Goal: Transaction & Acquisition: Download file/media

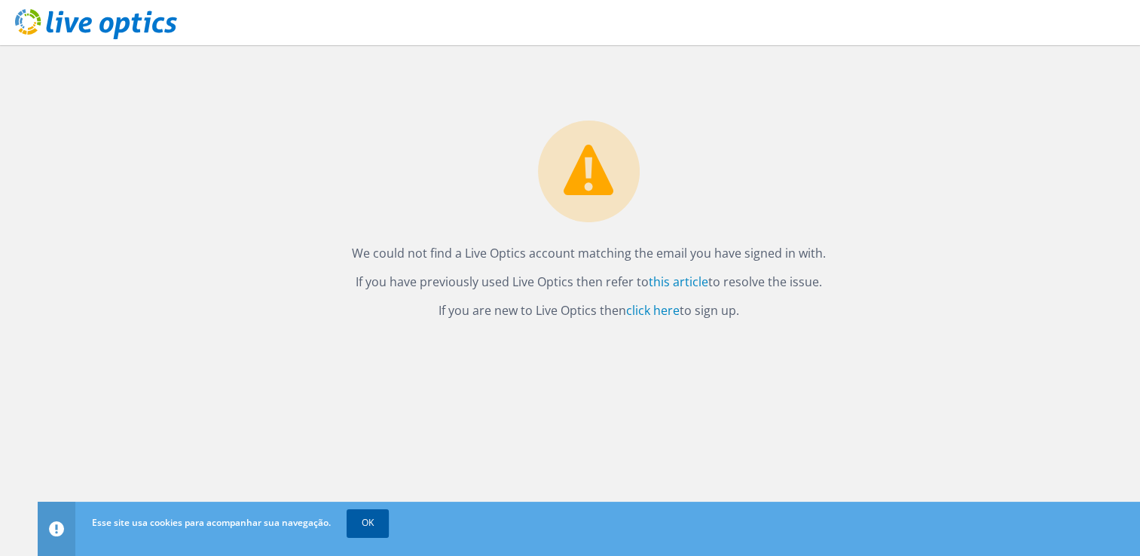
click at [364, 532] on link "OK" at bounding box center [368, 523] width 42 height 27
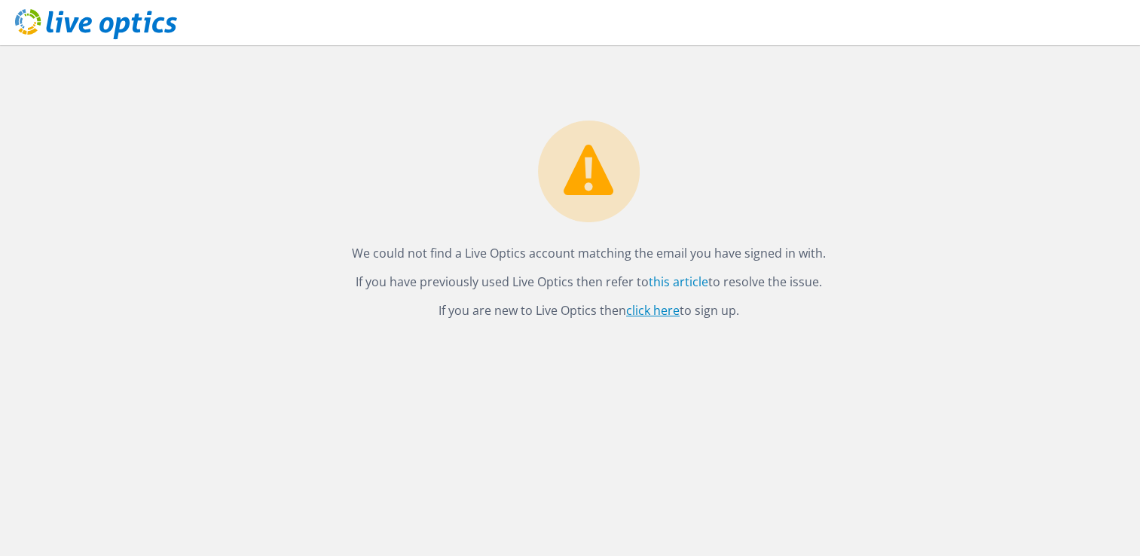
click at [666, 315] on link "click here" at bounding box center [653, 310] width 54 height 17
drag, startPoint x: 344, startPoint y: 249, endPoint x: 839, endPoint y: 255, distance: 495.2
click at [839, 255] on p "We could not find a Live Optics account matching the email you have signed in w…" at bounding box center [589, 253] width 1073 height 21
copy p "We could not find a Live Optics account matching the email you have signed in w…"
click at [653, 309] on link "click here" at bounding box center [653, 310] width 54 height 17
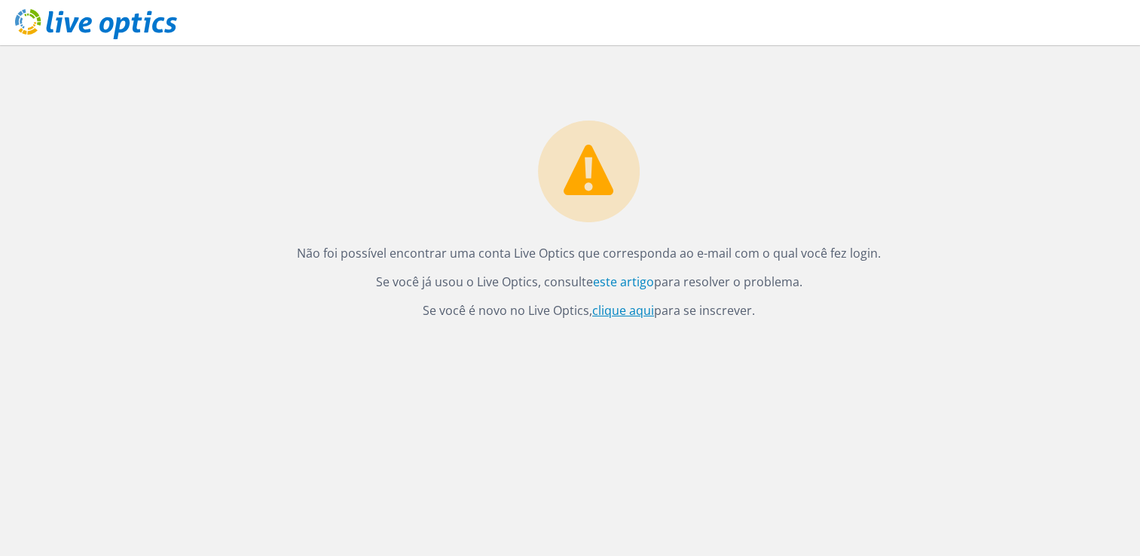
click at [618, 309] on link "clique aqui" at bounding box center [623, 310] width 62 height 17
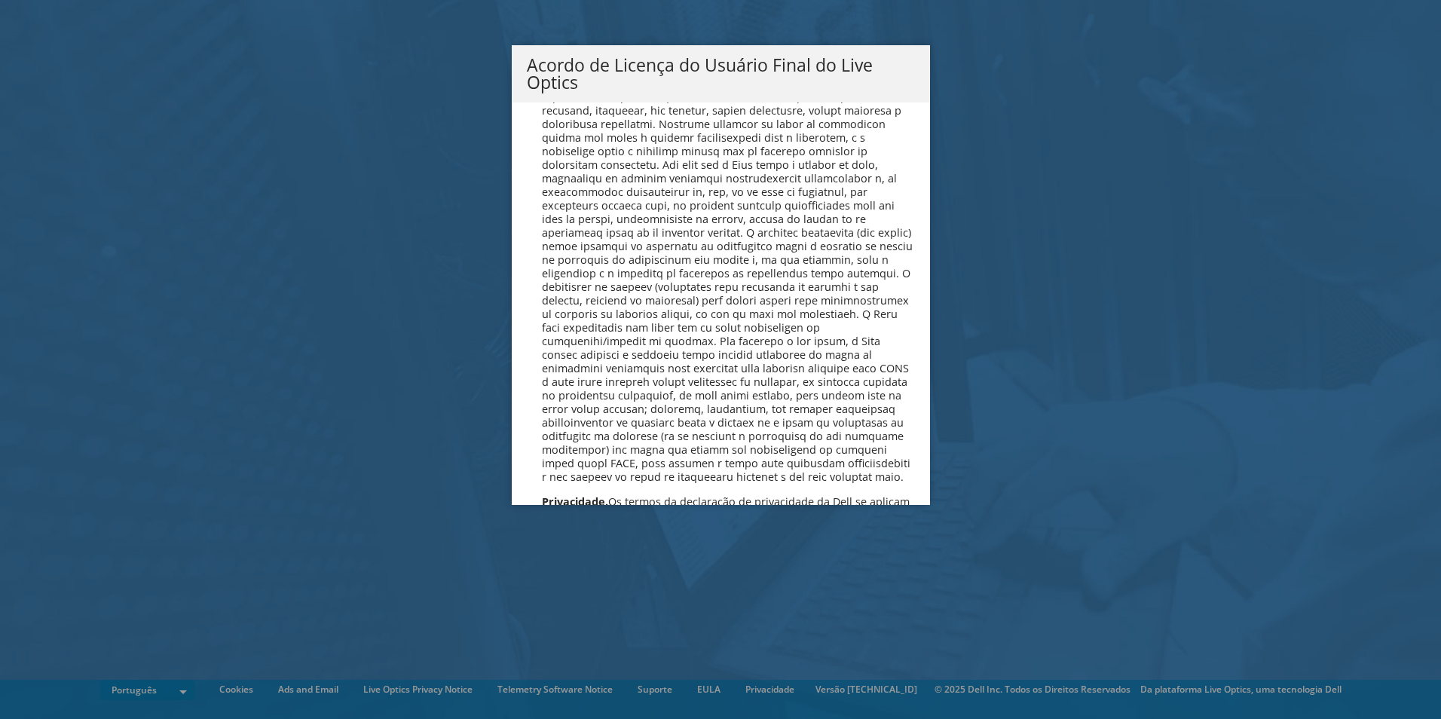
scroll to position [6025, 0]
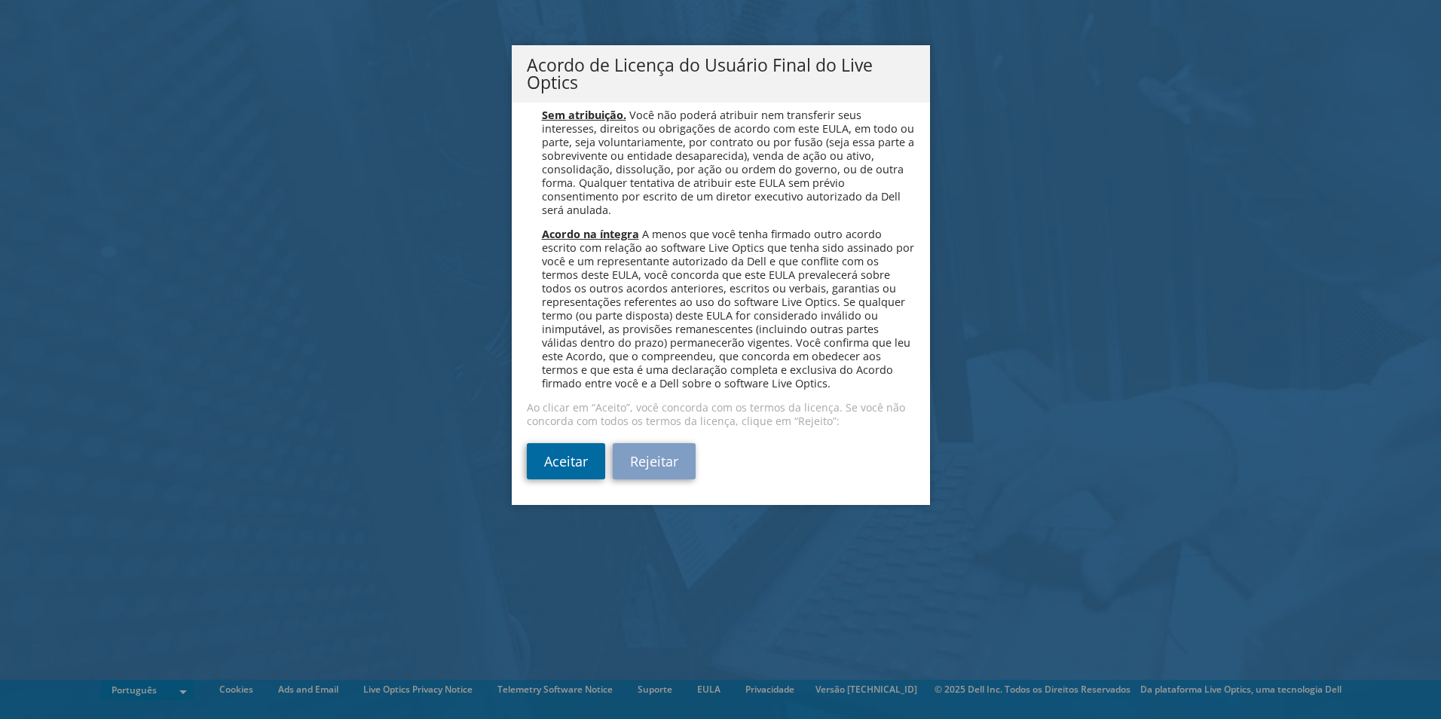
click at [577, 449] on link "Aceitar" at bounding box center [566, 461] width 78 height 36
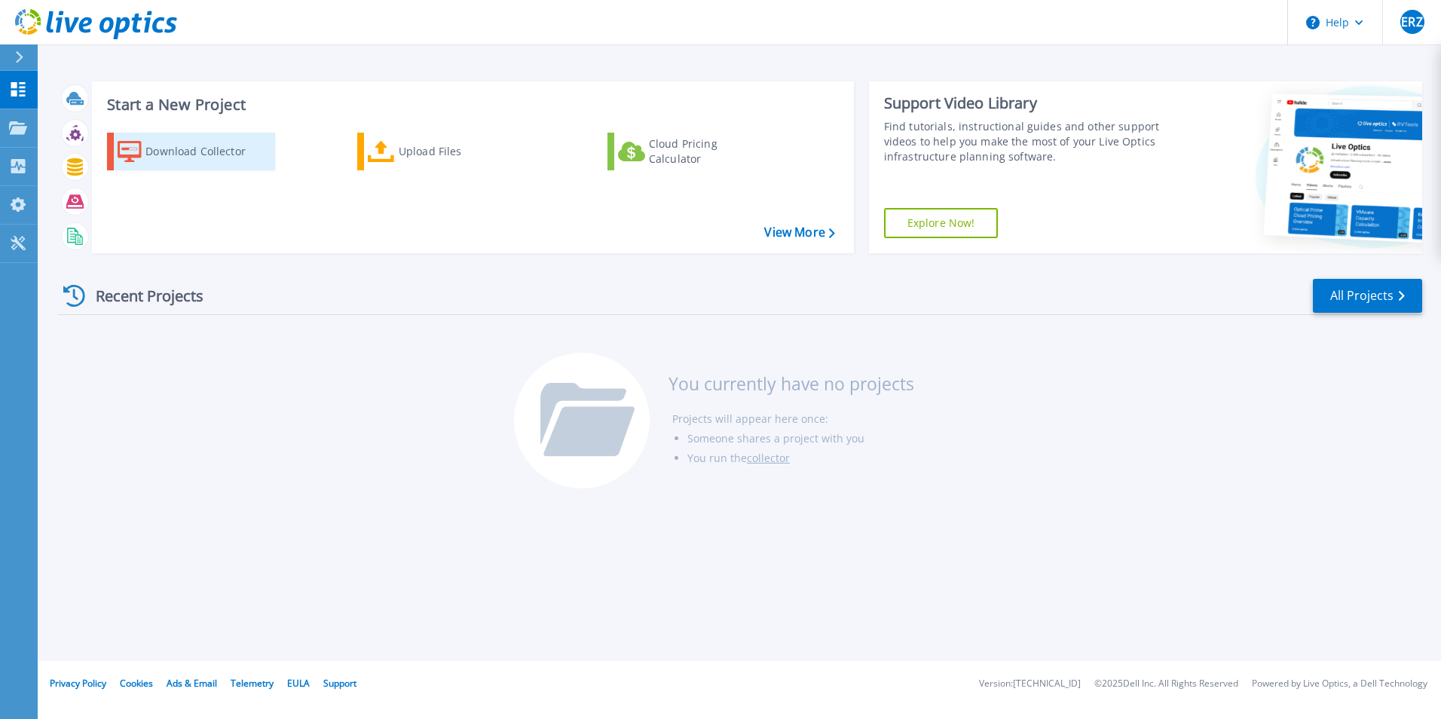
click at [206, 148] on div "Download Collector" at bounding box center [205, 151] width 121 height 30
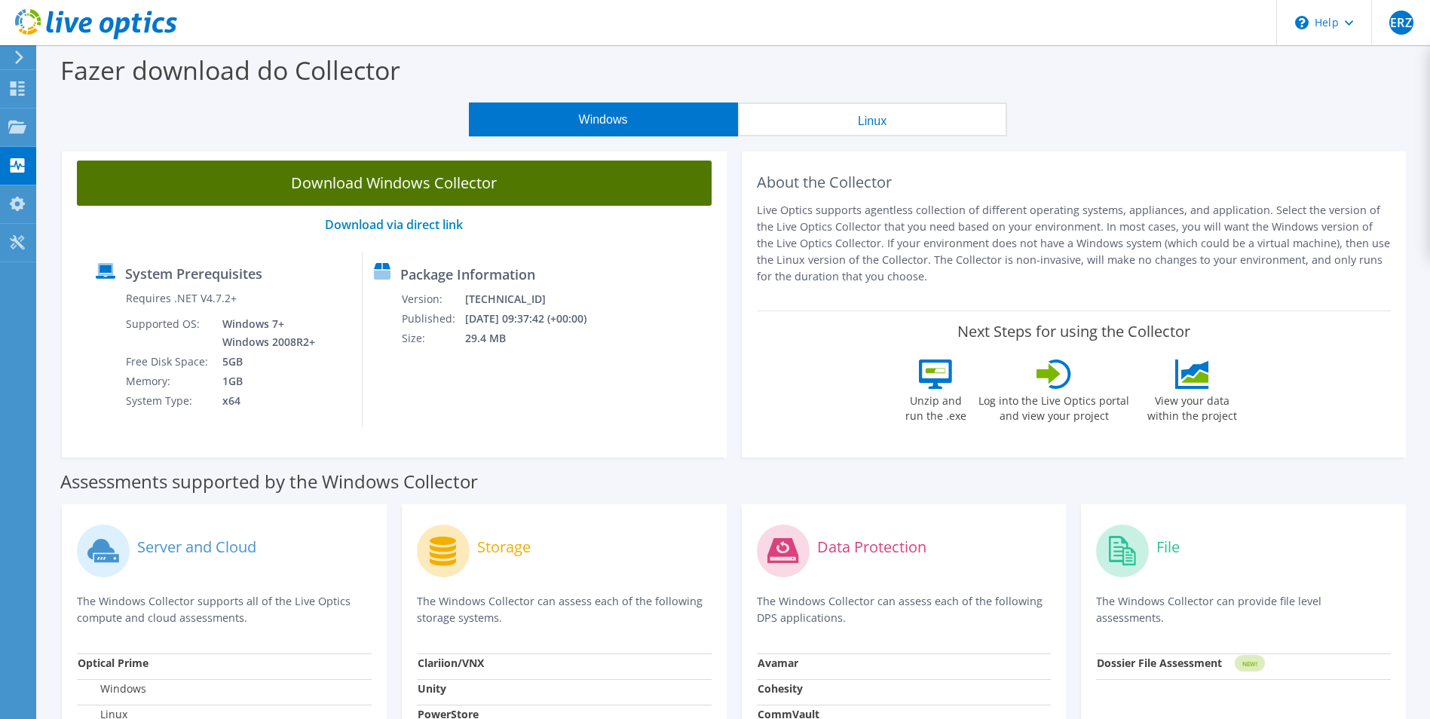
click at [442, 182] on link "Download Windows Collector" at bounding box center [394, 183] width 635 height 45
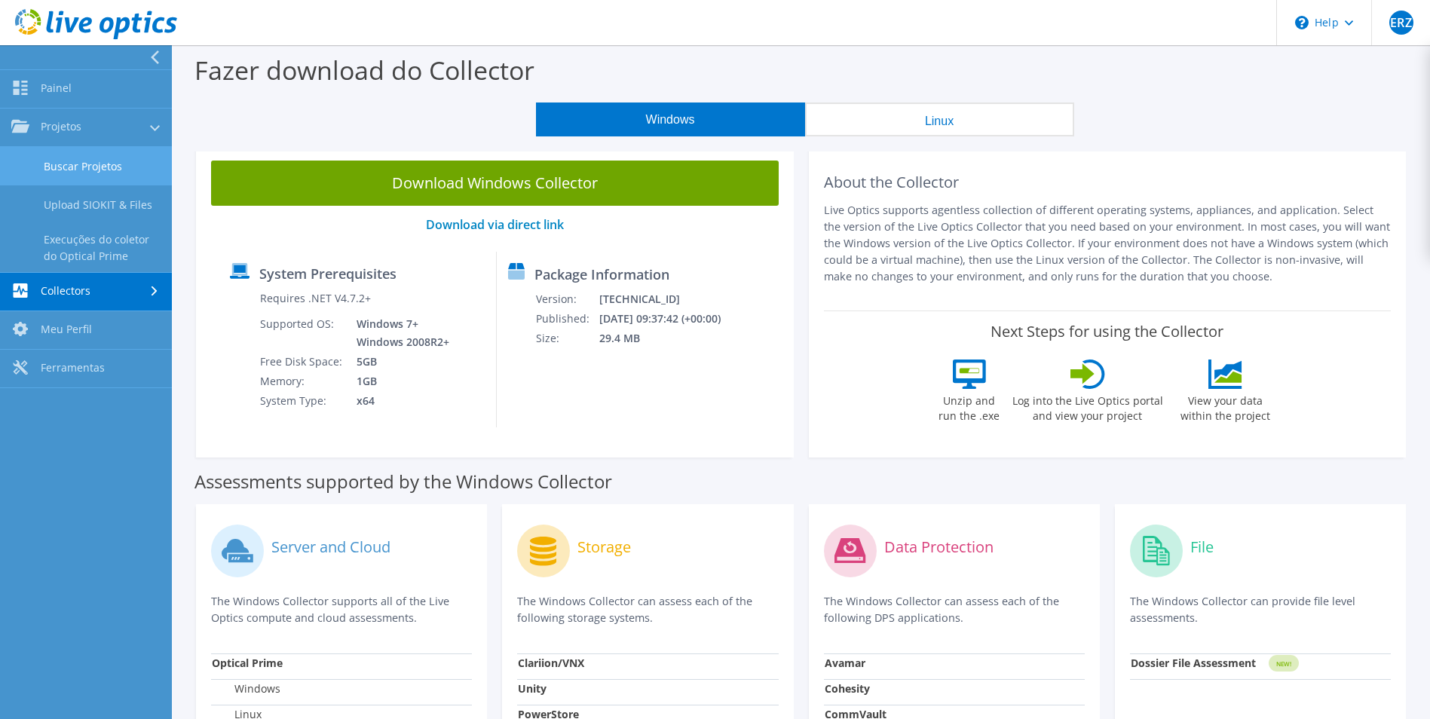
click at [88, 158] on link "Buscar Projetos" at bounding box center [86, 166] width 172 height 38
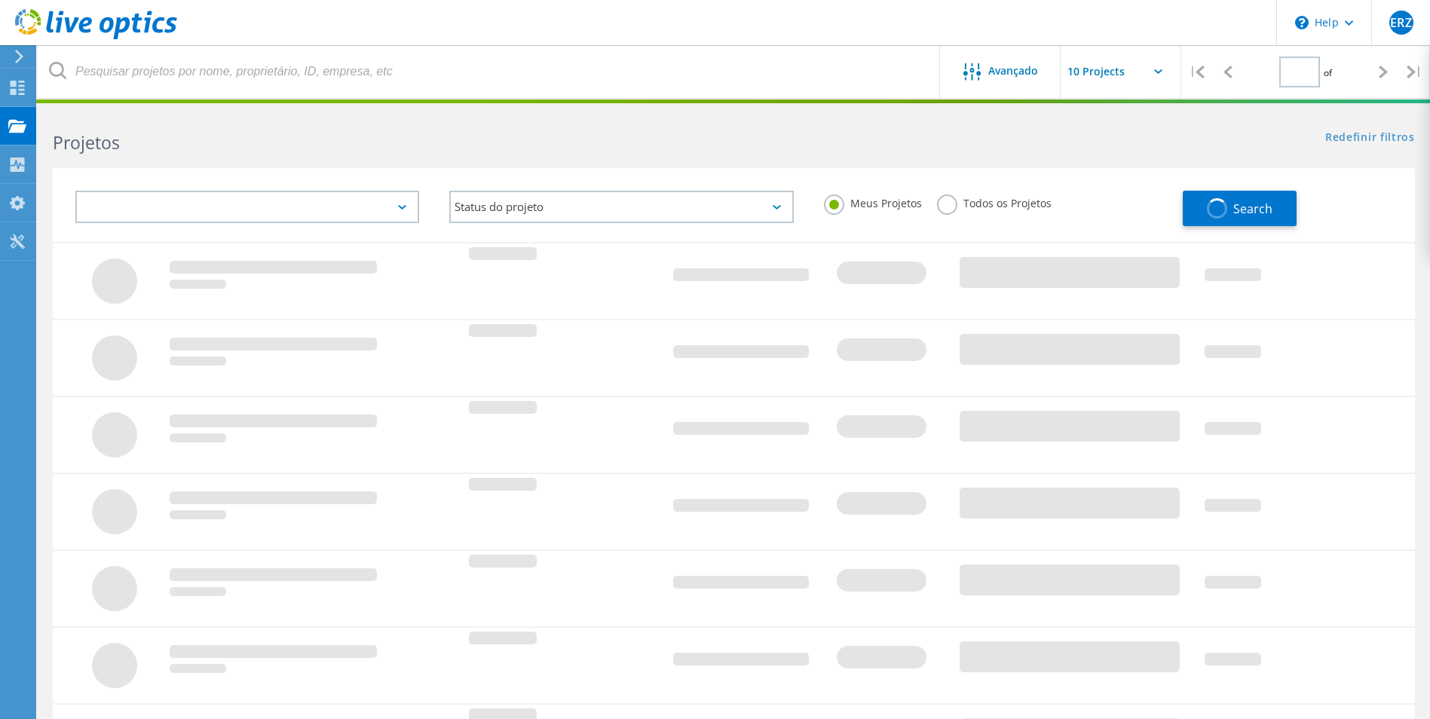
type input "1"
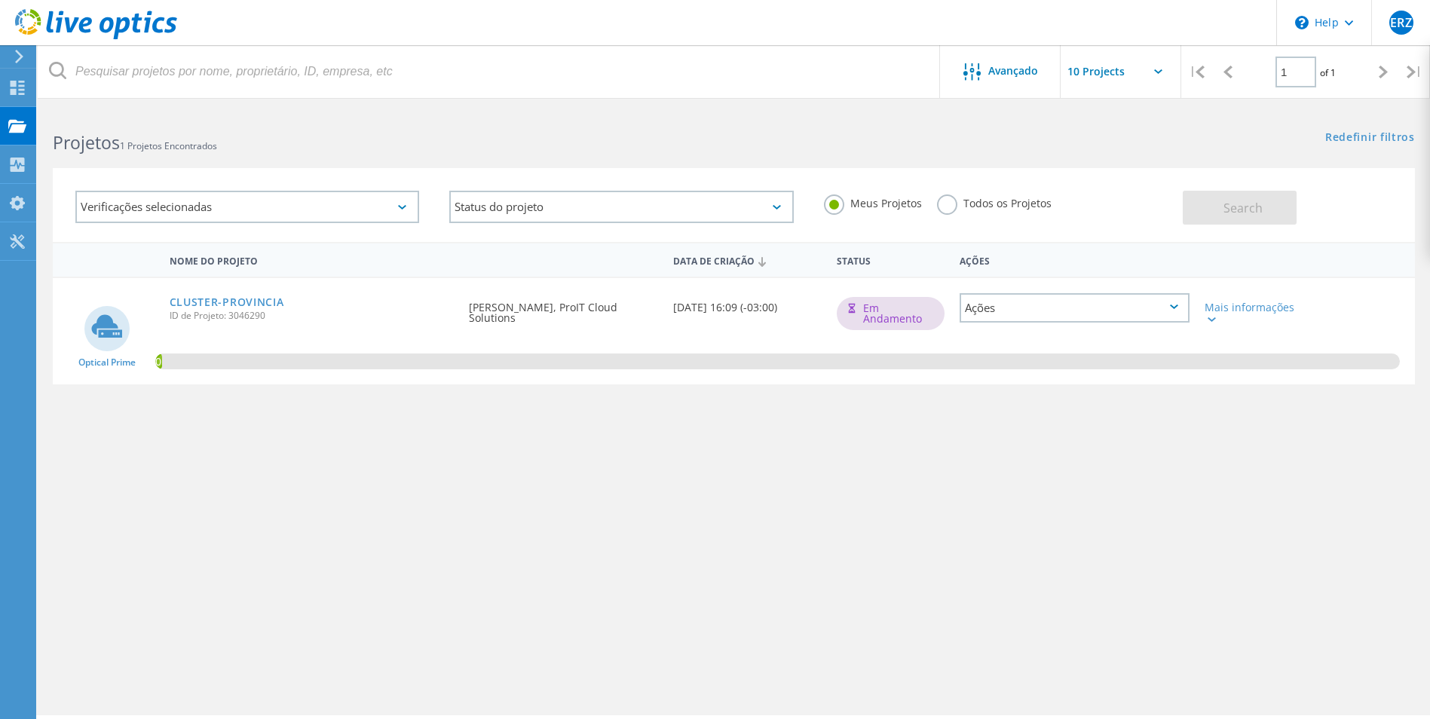
click at [63, 131] on b "Projetos" at bounding box center [86, 142] width 67 height 24
click at [77, 124] on div "Projetos" at bounding box center [72, 126] width 58 height 11
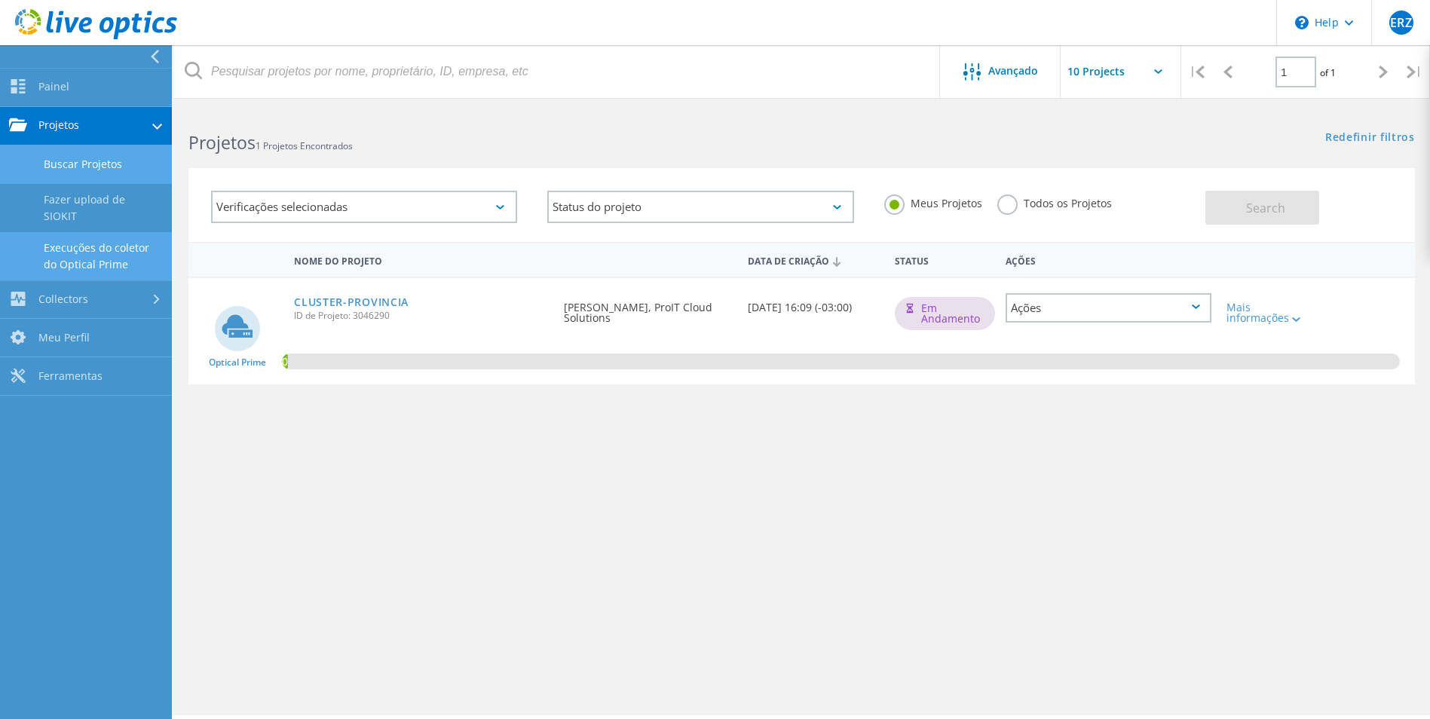
click at [84, 247] on link "Execuções do coletor do Optical Prime" at bounding box center [86, 256] width 172 height 48
click at [70, 165] on link "Buscar Projetos" at bounding box center [86, 164] width 172 height 38
